Goal: Book appointment/travel/reservation

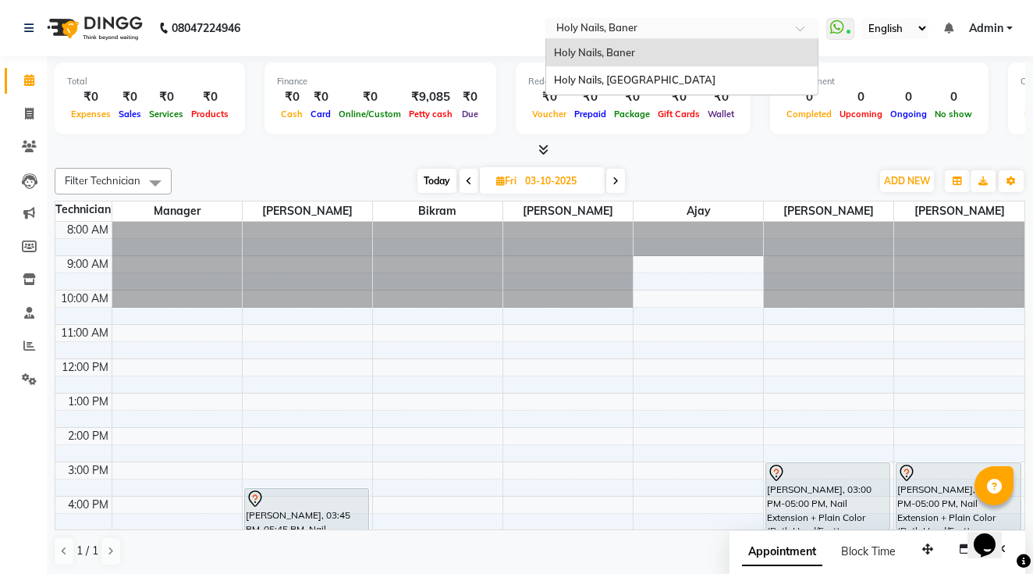
scroll to position [172, 0]
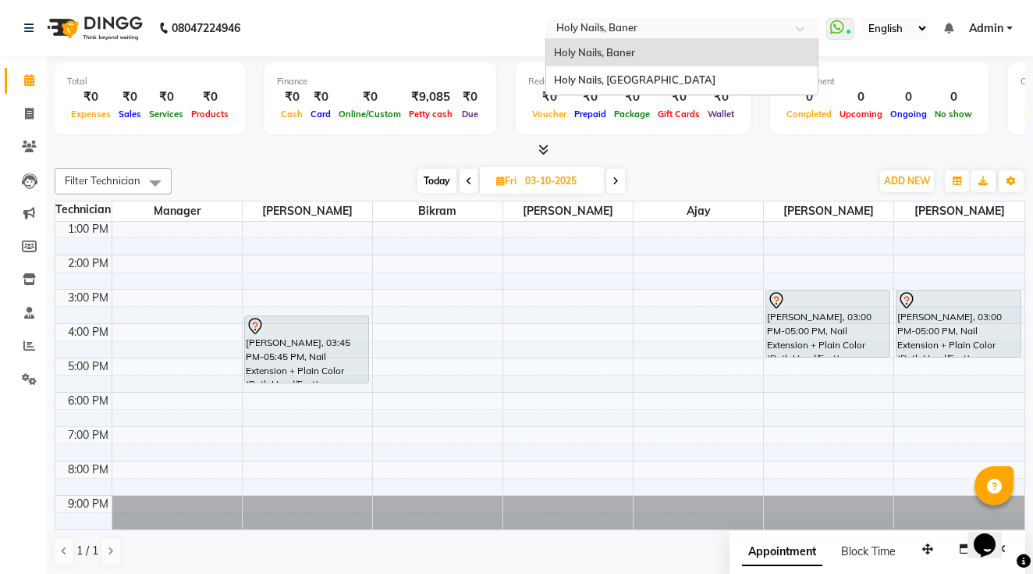
click at [553, 30] on input "text" at bounding box center [666, 30] width 226 height 16
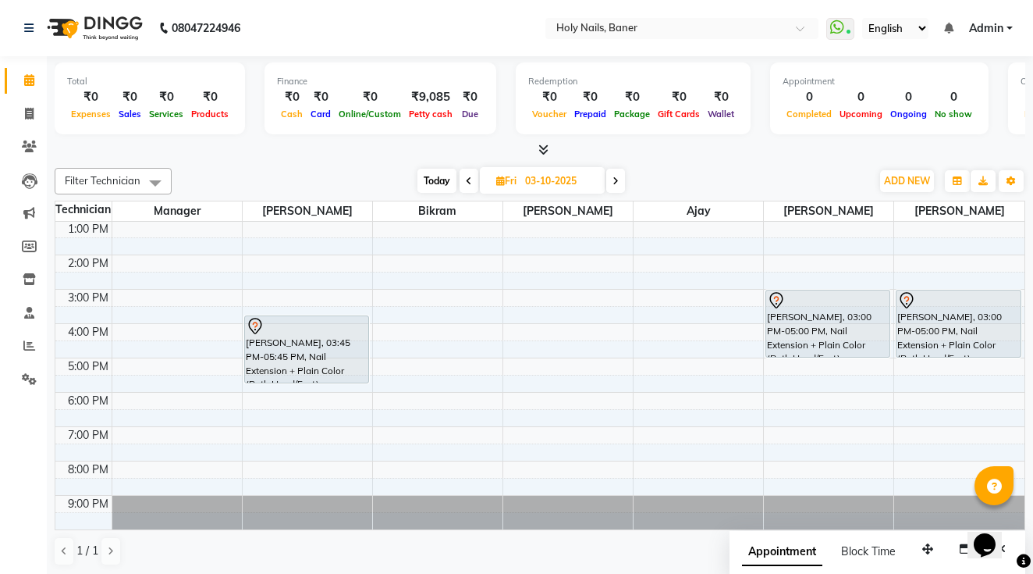
click at [332, 38] on nav "08047224946 Select Location × Holy Nails, Baner WhatsApp Status ✕ Status: Conne…" at bounding box center [516, 28] width 1033 height 56
click at [37, 140] on span at bounding box center [29, 147] width 27 height 18
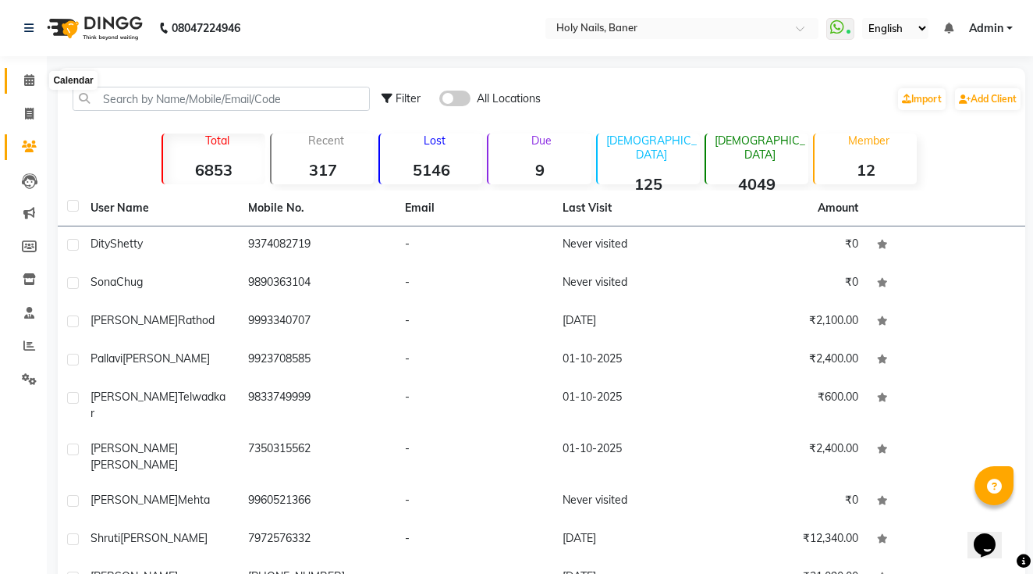
click at [30, 75] on icon at bounding box center [29, 80] width 10 height 12
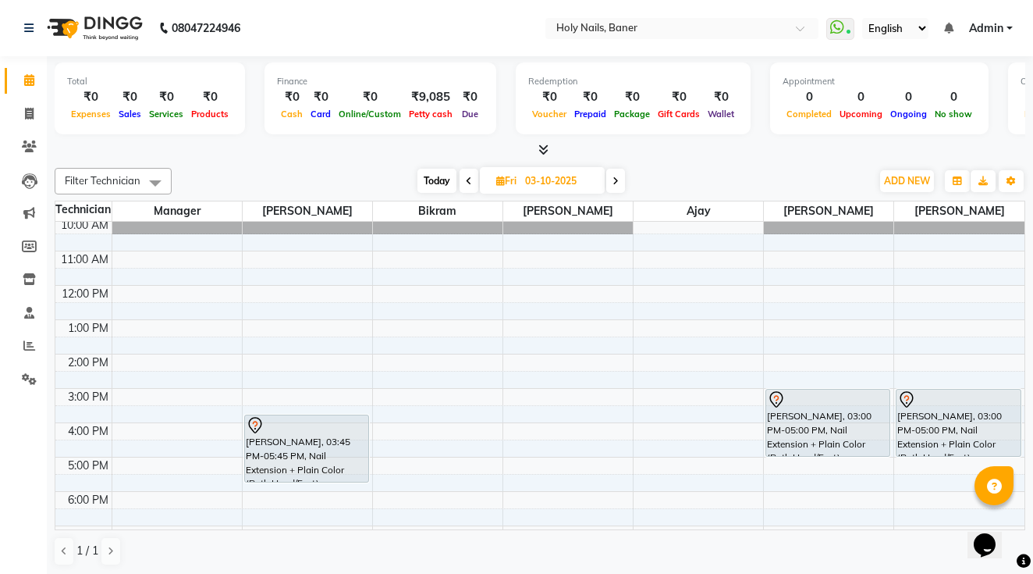
scroll to position [76, 0]
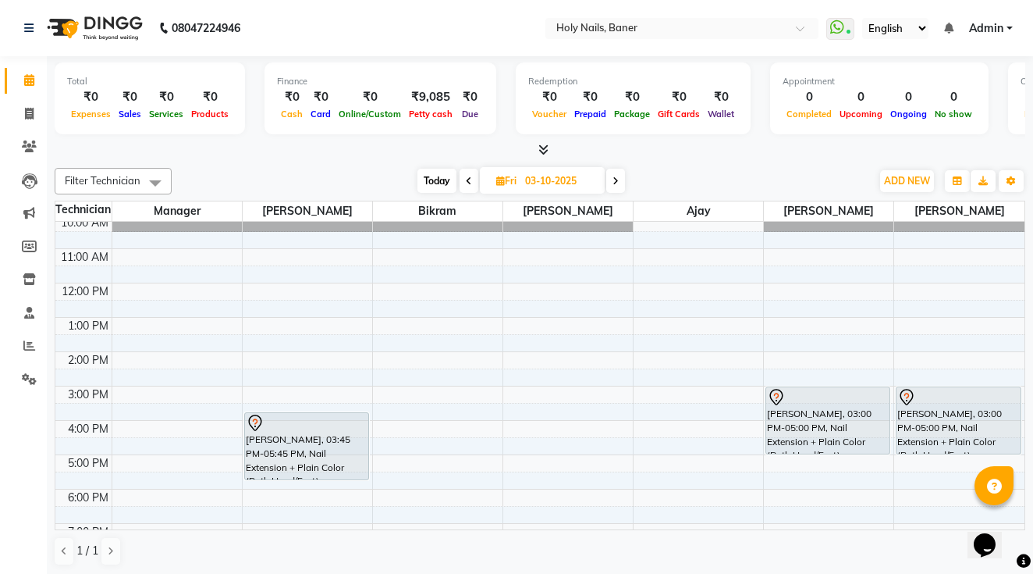
click at [390, 307] on div "8:00 AM 9:00 AM 10:00 AM 11:00 AM 12:00 PM 1:00 PM 2:00 PM 3:00 PM 4:00 PM 5:00…" at bounding box center [539, 386] width 969 height 480
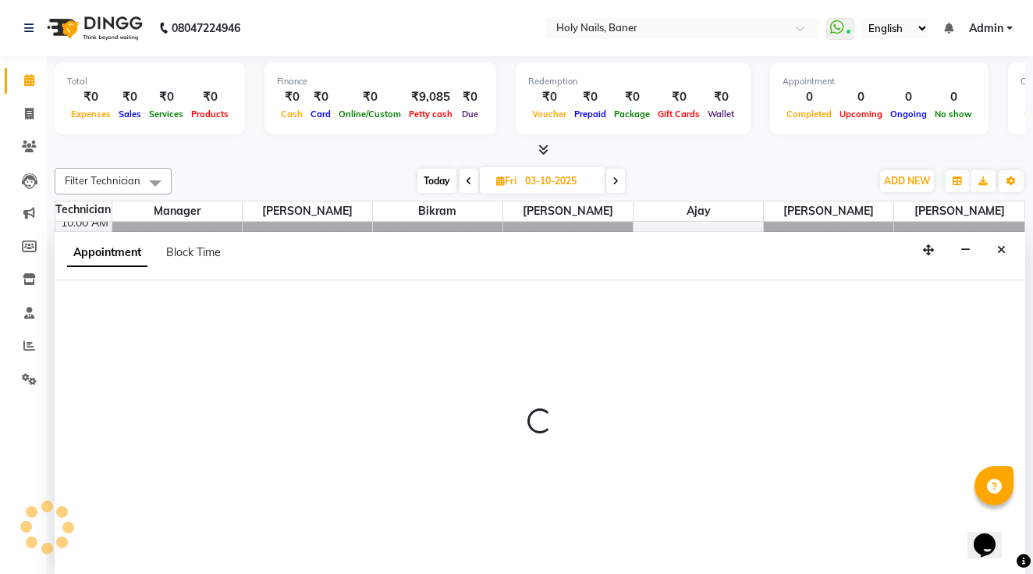
scroll to position [1, 0]
select select "58118"
select select "750"
select select "tentative"
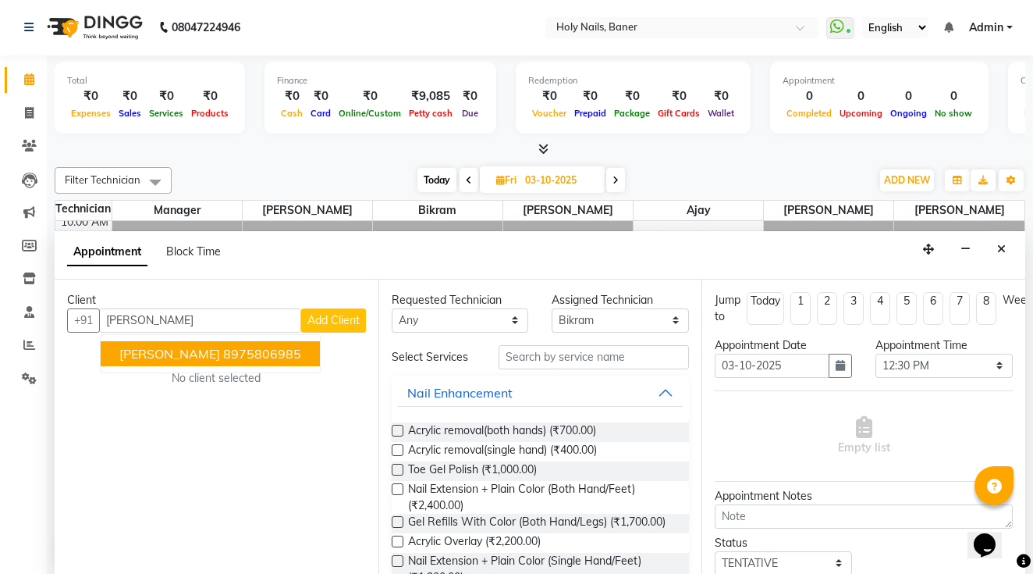
type input "[PERSON_NAME]"
click at [353, 321] on span "Add Client" at bounding box center [333, 320] width 52 height 14
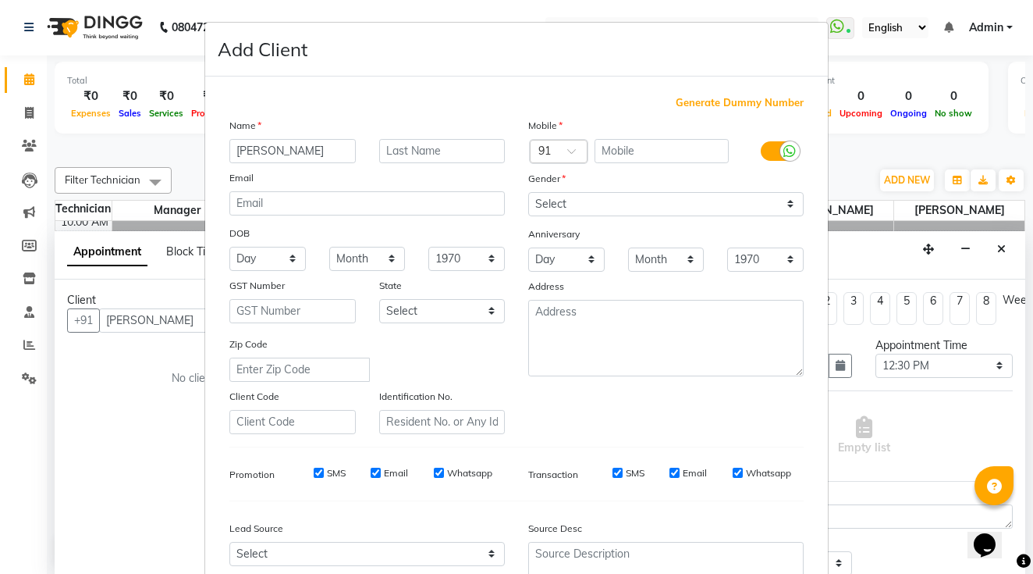
click at [294, 151] on input "[PERSON_NAME]" at bounding box center [292, 151] width 126 height 24
type input "Pallavi"
paste input "[PERSON_NAME]"
type input "[PERSON_NAME]"
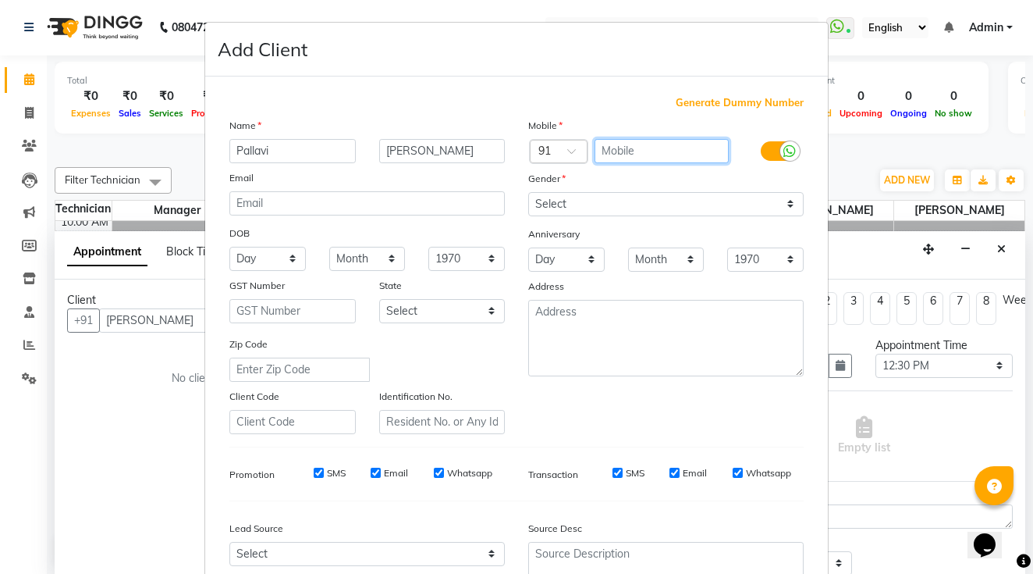
click at [623, 154] on input "text" at bounding box center [662, 151] width 135 height 24
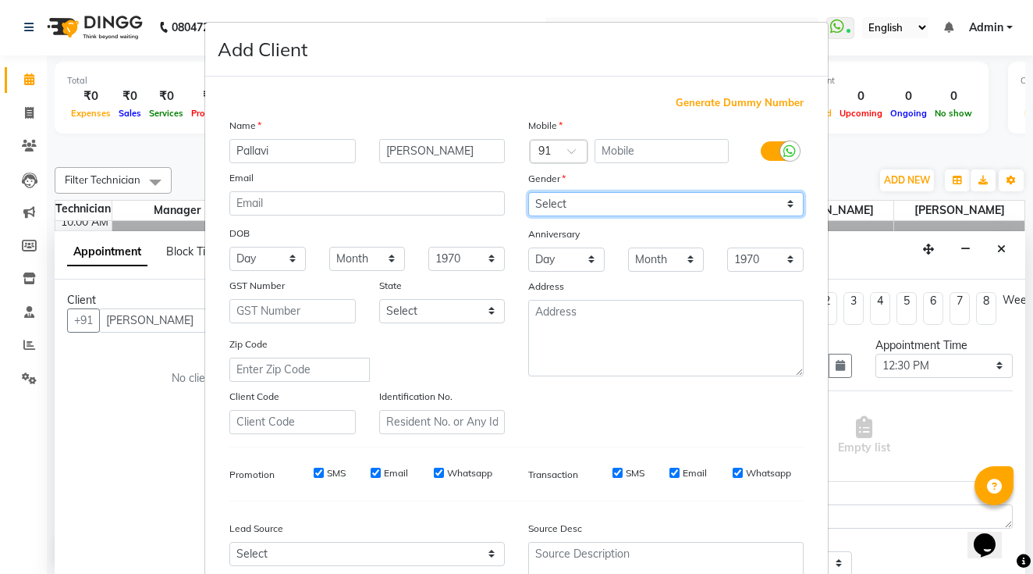
select select "[DEMOGRAPHIC_DATA]"
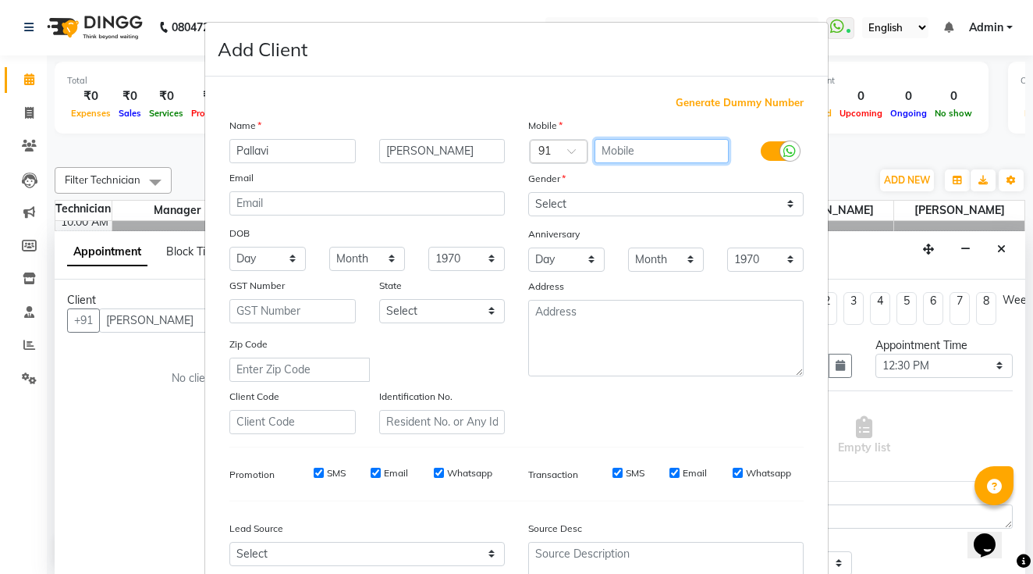
click at [659, 155] on input "text" at bounding box center [662, 151] width 135 height 24
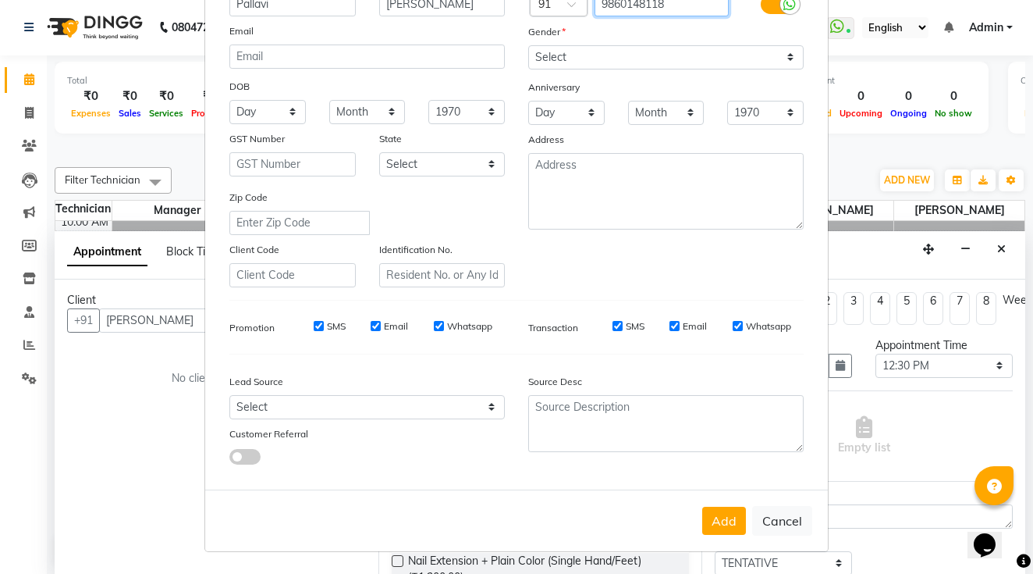
scroll to position [146, 0]
type input "9860148118"
click at [723, 524] on button "Add" at bounding box center [724, 521] width 44 height 28
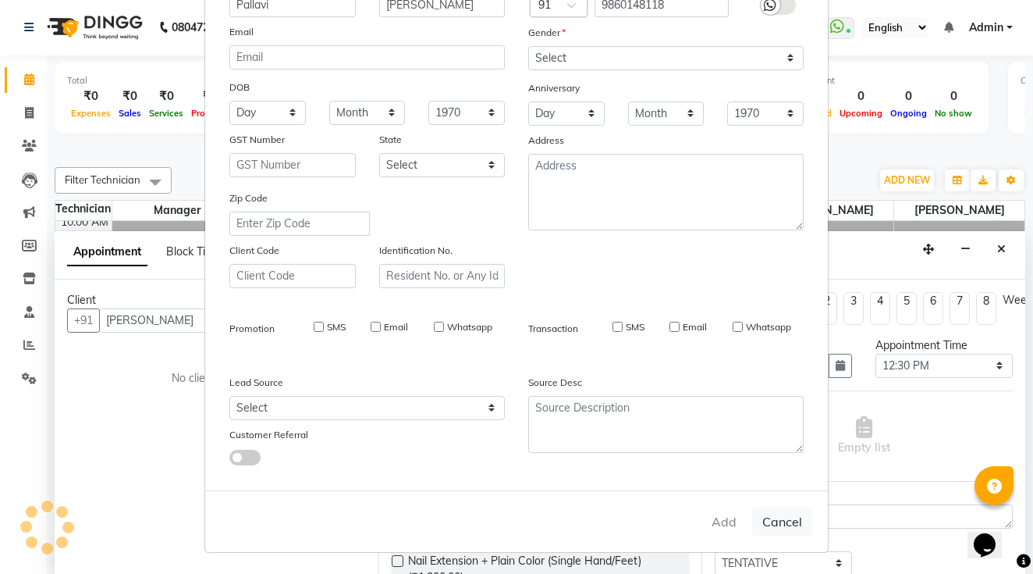
type input "9860148118"
select select
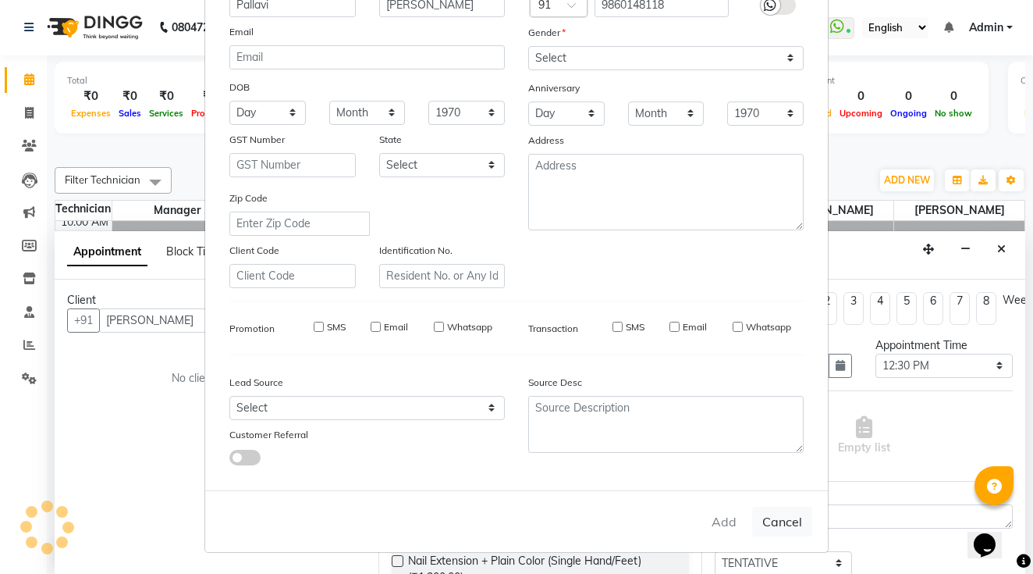
select select
checkbox input "false"
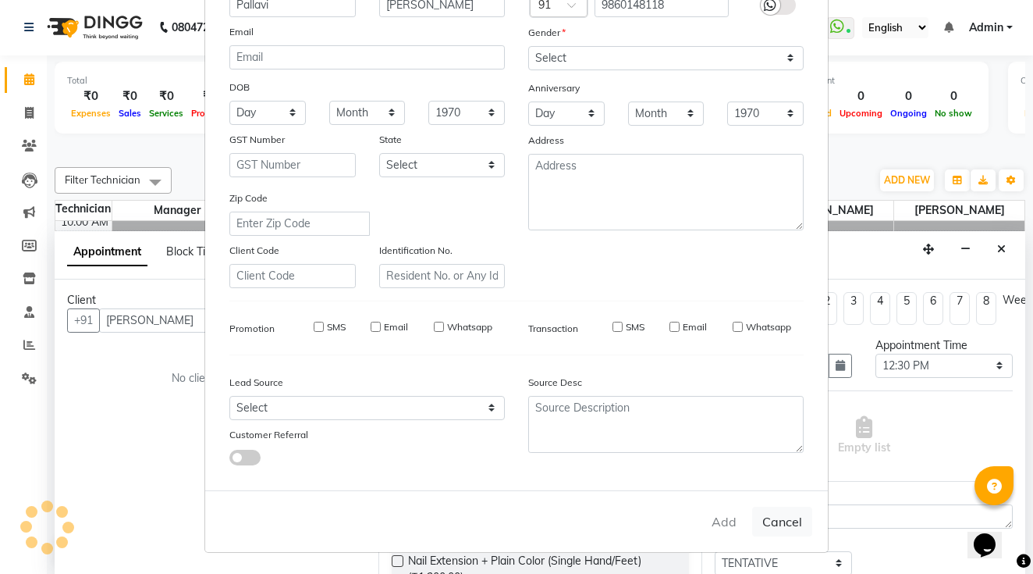
checkbox input "false"
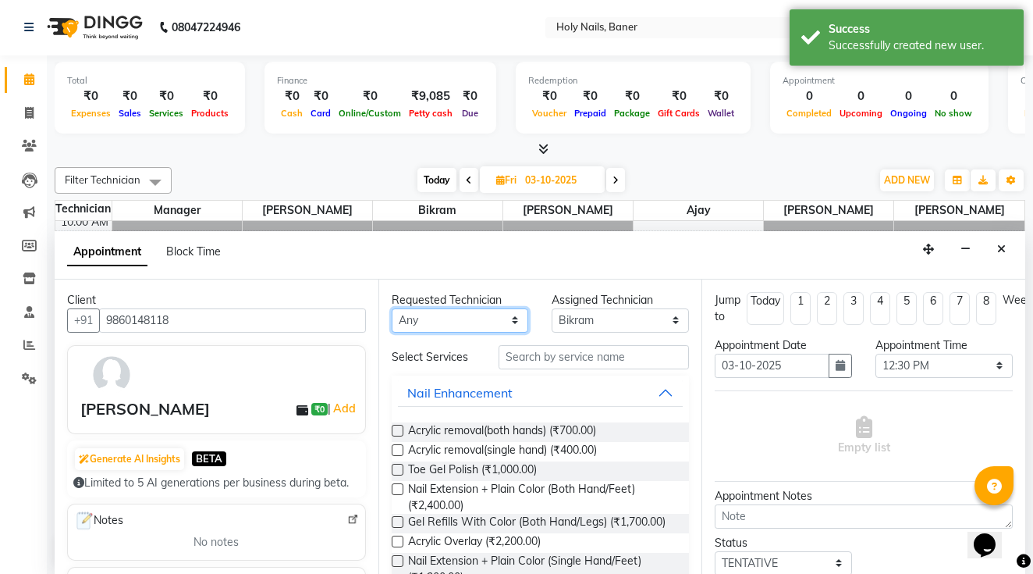
select select "58118"
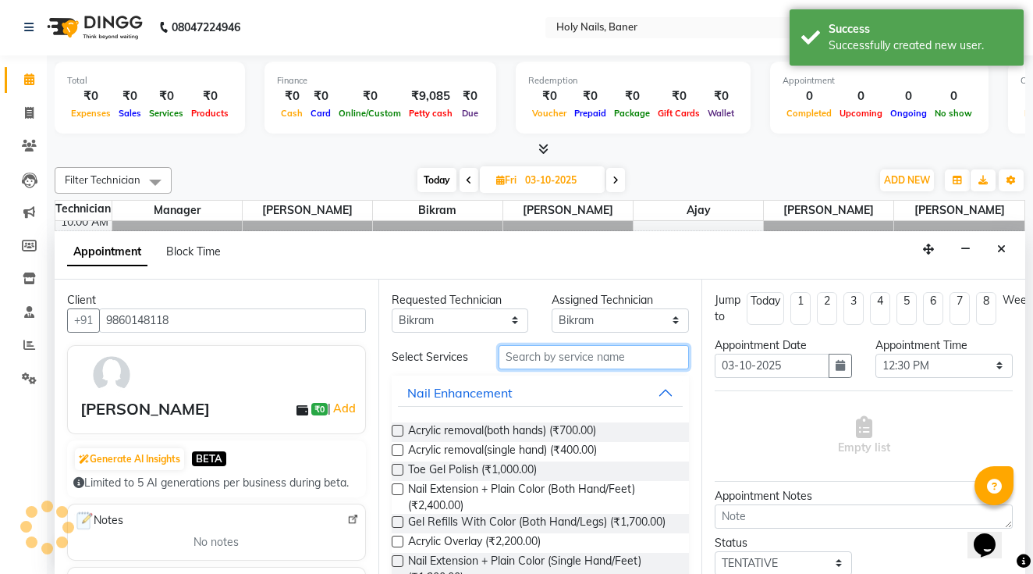
click at [543, 357] on input "text" at bounding box center [594, 357] width 190 height 24
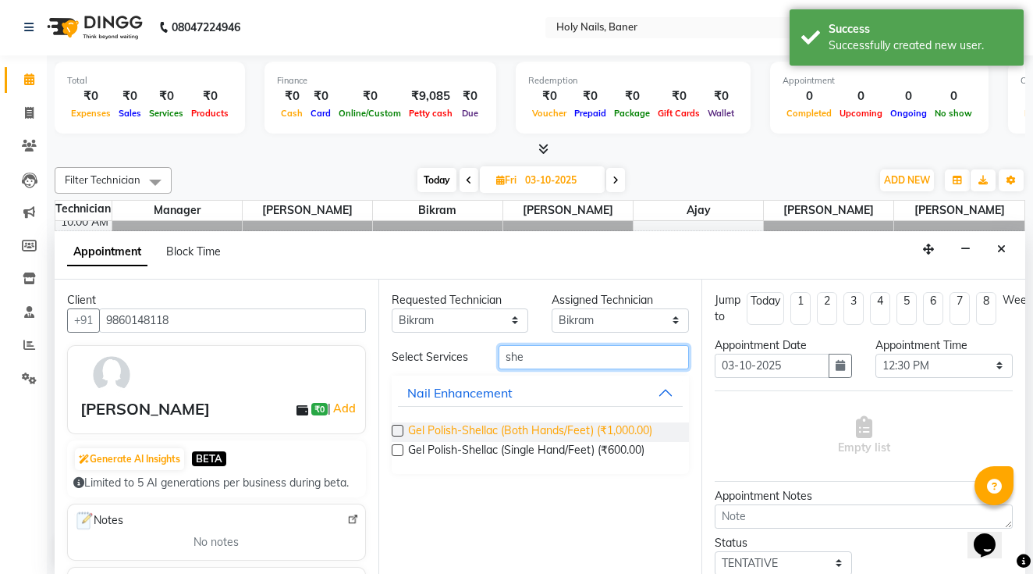
type input "she"
click at [620, 432] on span "Gel Polish-Shellac (Both Hands/Feet) (₹1,000.00)" at bounding box center [530, 432] width 244 height 20
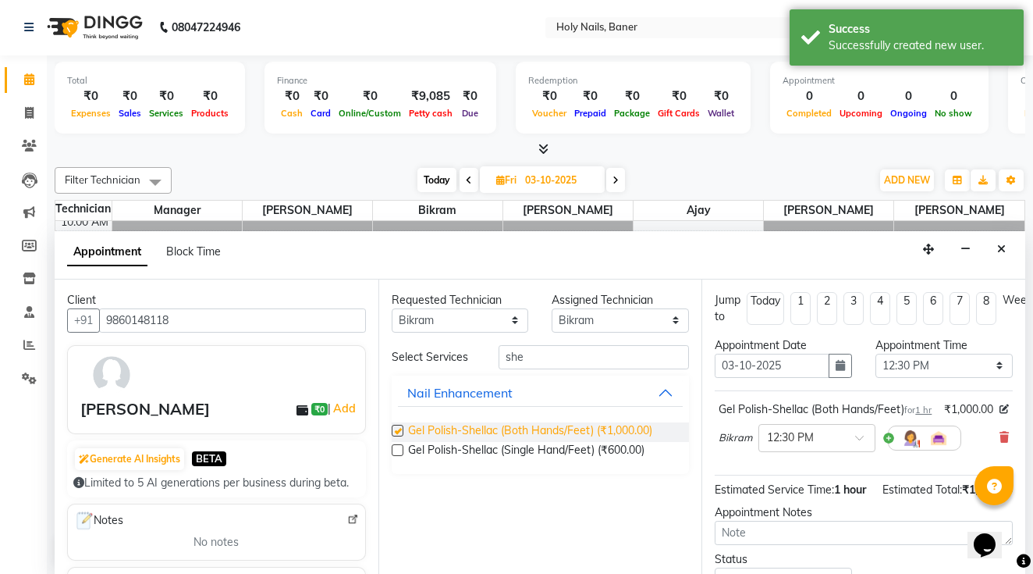
checkbox input "false"
select select "76369"
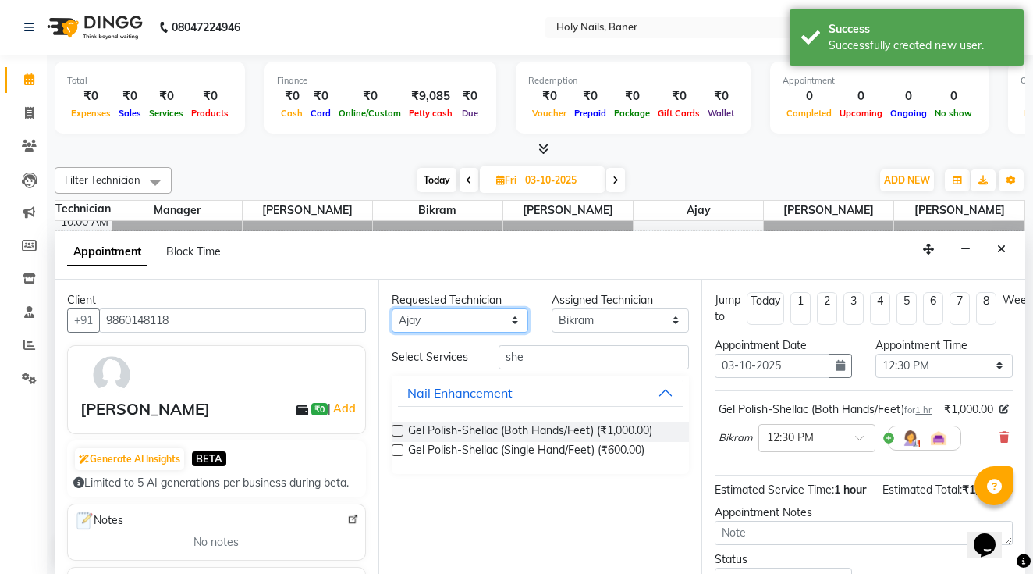
select select "76369"
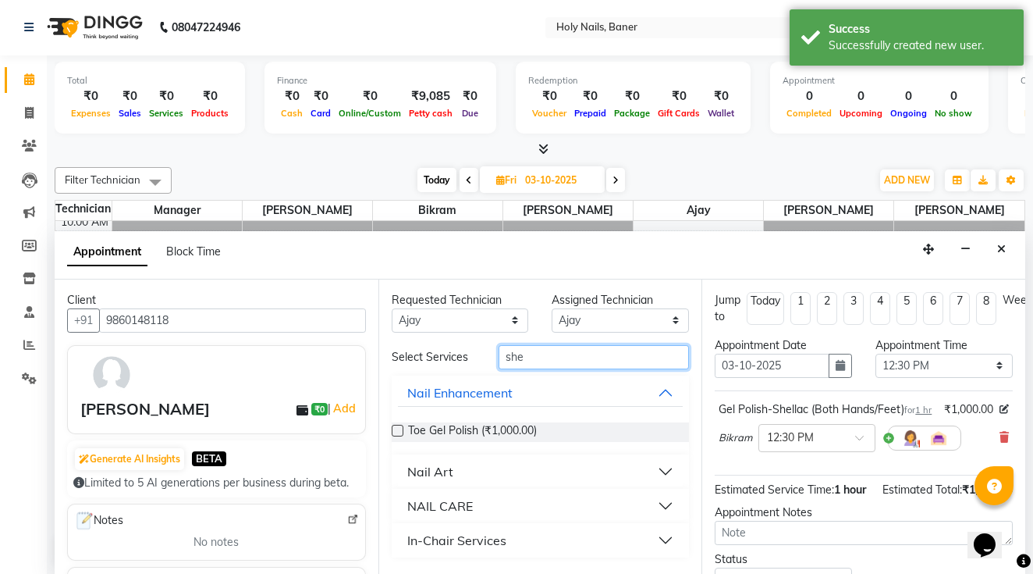
click at [533, 363] on input "she" at bounding box center [594, 357] width 190 height 24
type input "o"
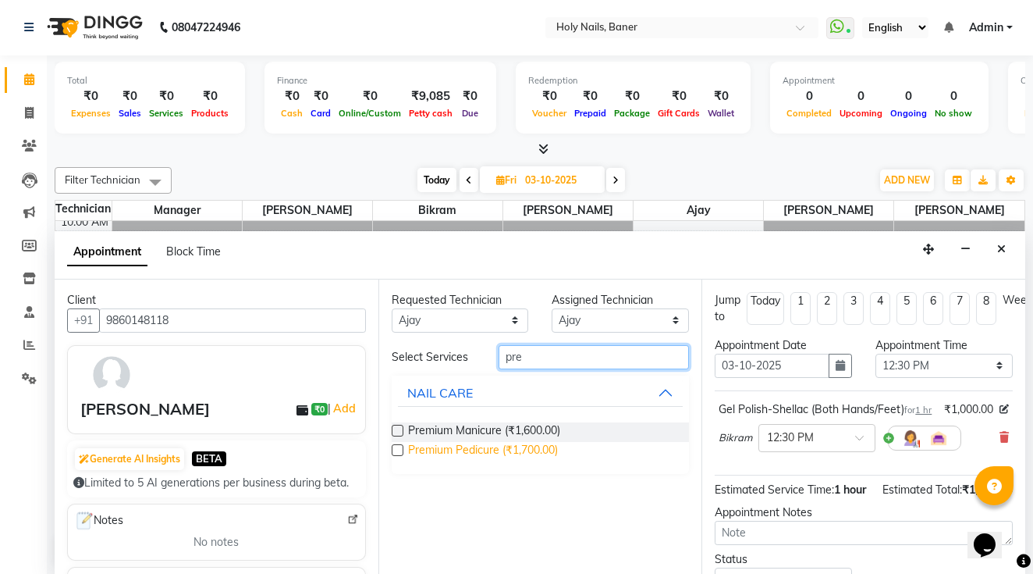
type input "pre"
click at [548, 449] on span "Premium Pedicure (₹1,700.00)" at bounding box center [483, 452] width 150 height 20
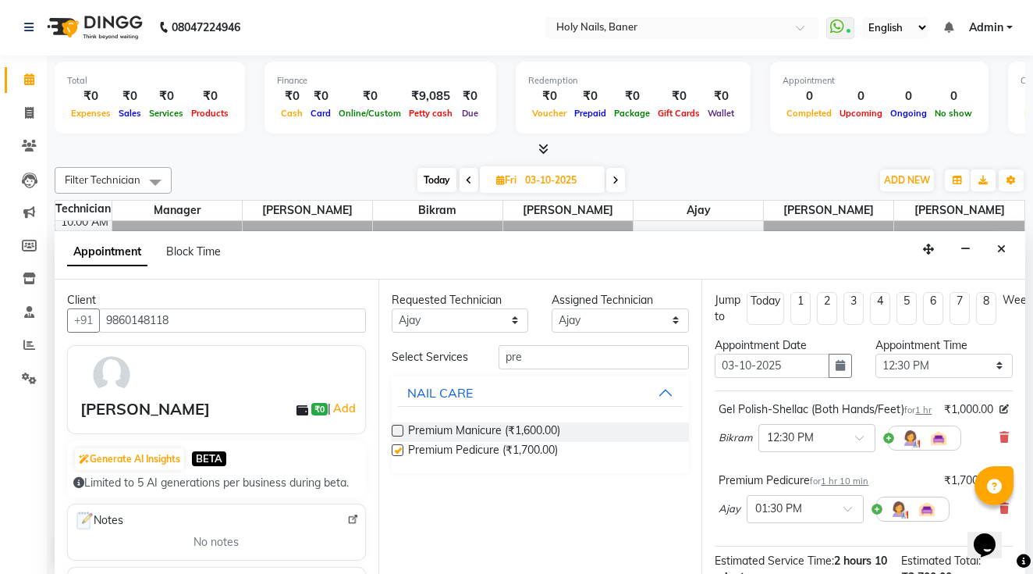
checkbox input "false"
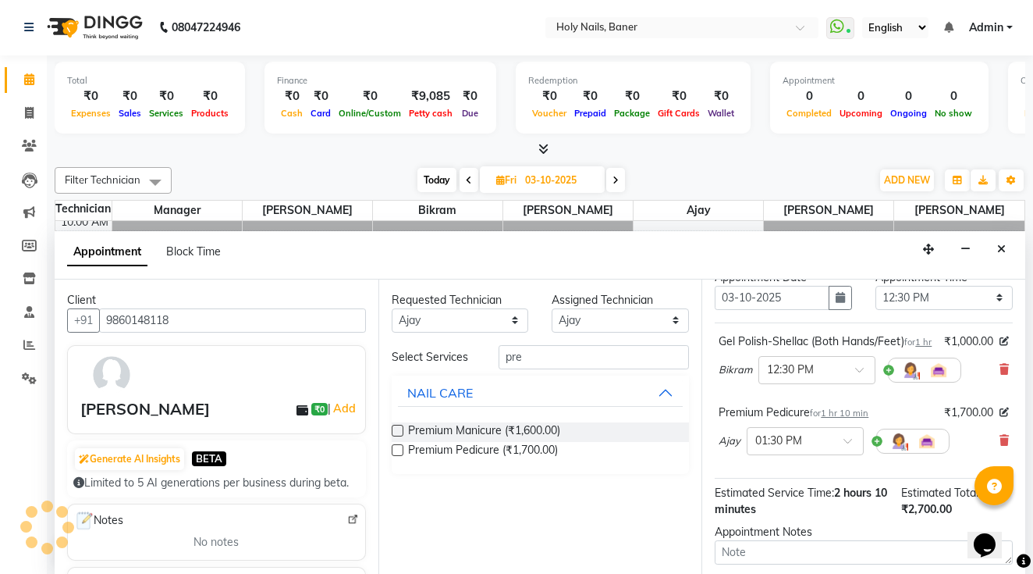
scroll to position [74, 0]
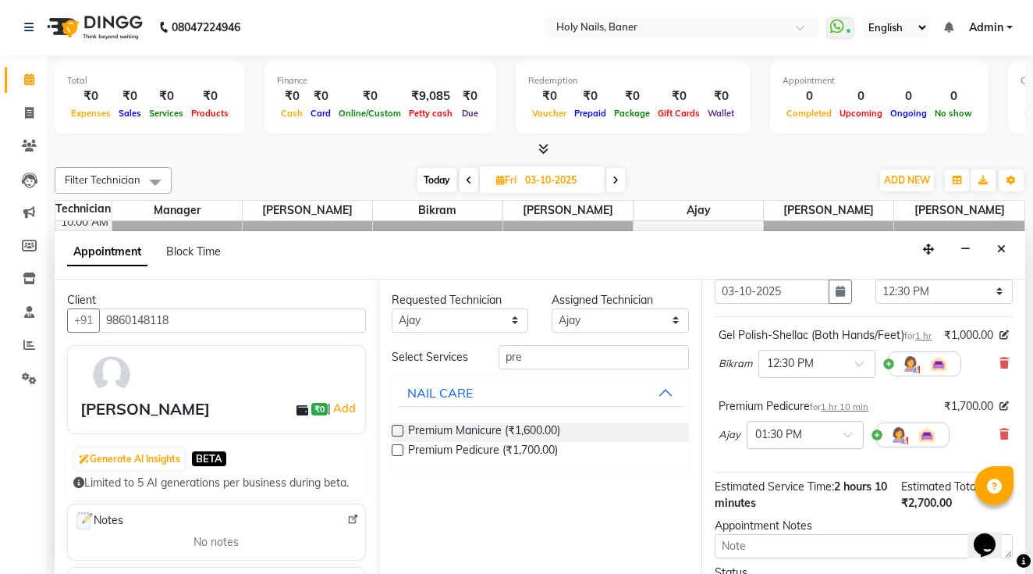
click at [812, 442] on input "text" at bounding box center [789, 433] width 69 height 16
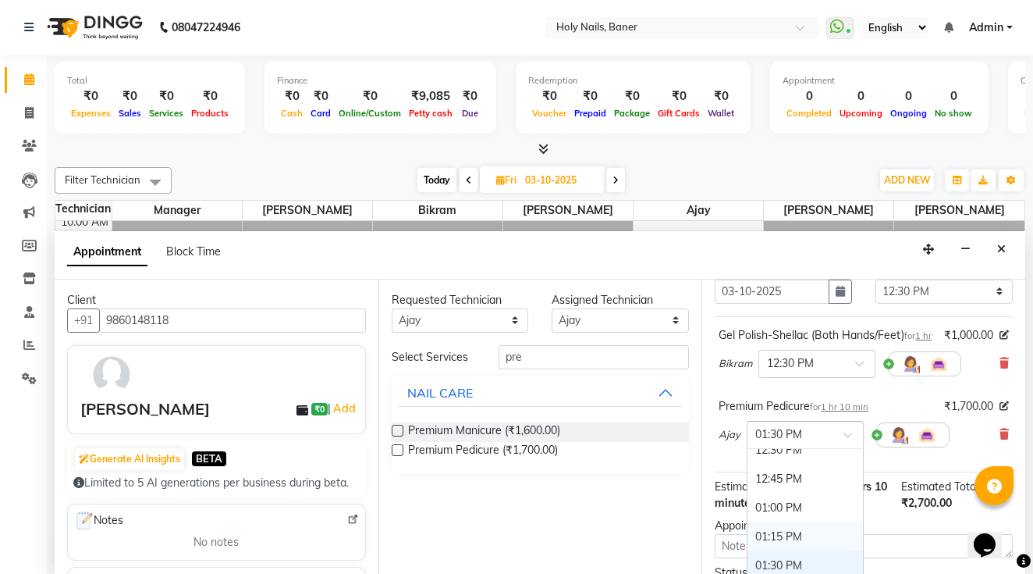
scroll to position [414, 0]
click at [790, 468] on div "12:30 PM" at bounding box center [805, 453] width 115 height 29
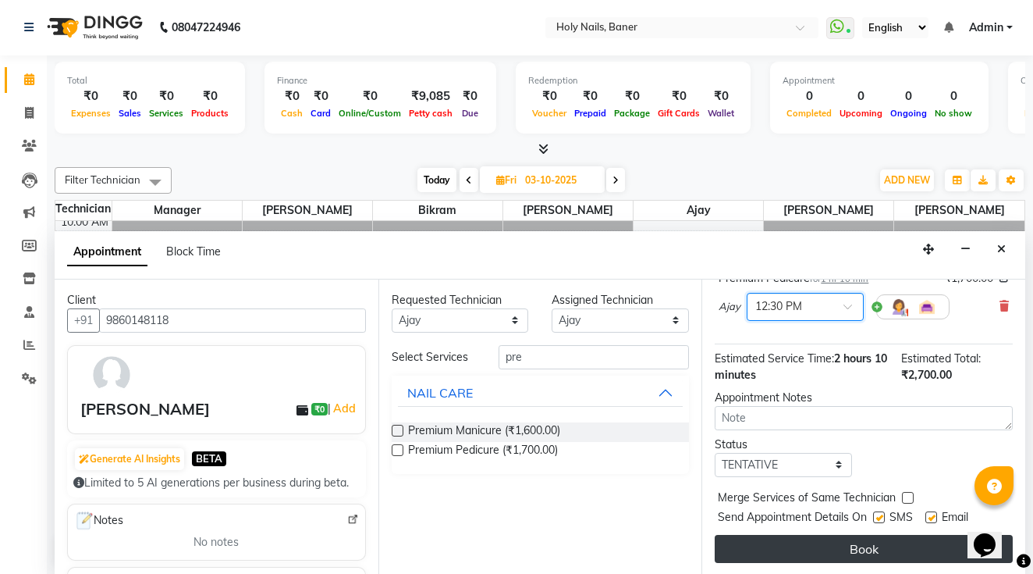
scroll to position [235, 0]
click at [814, 547] on button "Book" at bounding box center [864, 549] width 298 height 28
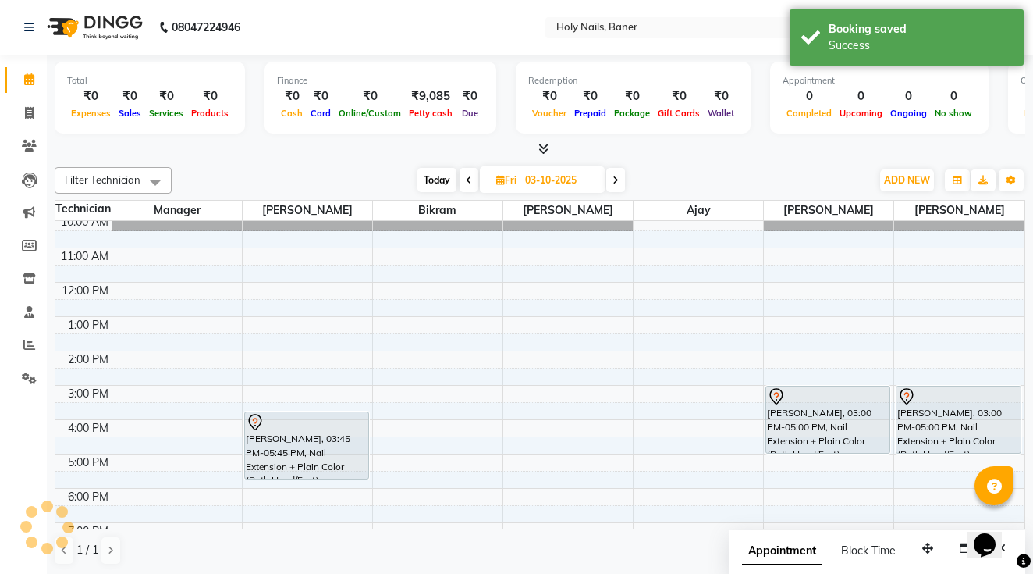
scroll to position [0, 0]
